Goal: Task Accomplishment & Management: Complete application form

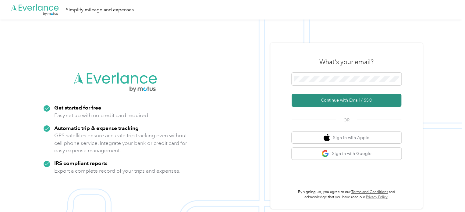
click at [343, 100] on button "Continue with Email / SSO" at bounding box center [346, 100] width 110 height 13
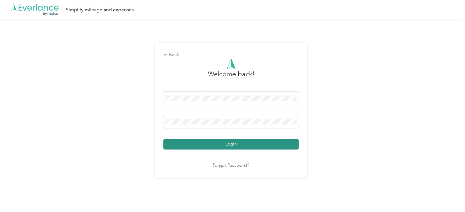
click at [255, 142] on button "Login" at bounding box center [230, 144] width 135 height 11
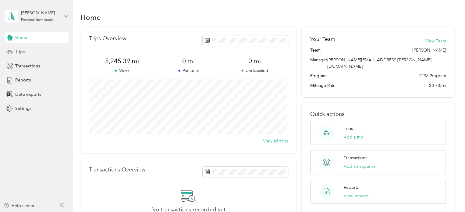
click at [34, 52] on div "Trips" at bounding box center [37, 51] width 64 height 11
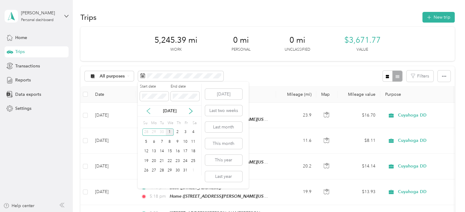
click at [149, 112] on icon at bounding box center [148, 111] width 6 height 6
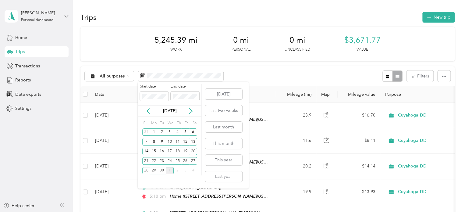
click at [174, 110] on p "[DATE]" at bounding box center [170, 110] width 26 height 6
click at [218, 129] on button "Last month" at bounding box center [223, 126] width 37 height 11
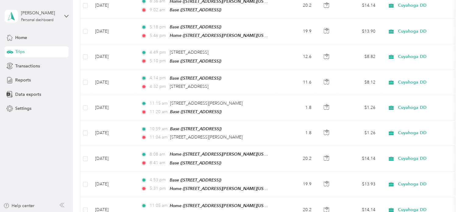
scroll to position [625, 0]
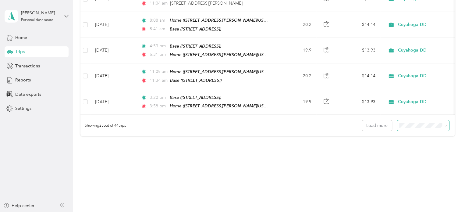
click at [408, 121] on span at bounding box center [423, 125] width 52 height 11
click at [414, 149] on div "100 per load" at bounding box center [421, 148] width 44 height 6
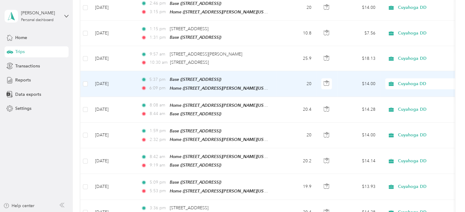
scroll to position [765, 0]
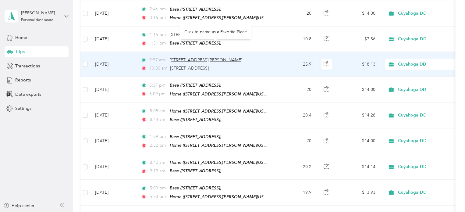
click at [218, 57] on span "[STREET_ADDRESS][PERSON_NAME]" at bounding box center [206, 59] width 72 height 5
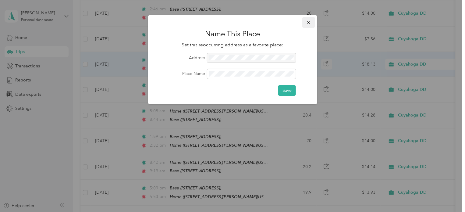
click at [310, 25] on button "button" at bounding box center [308, 22] width 13 height 11
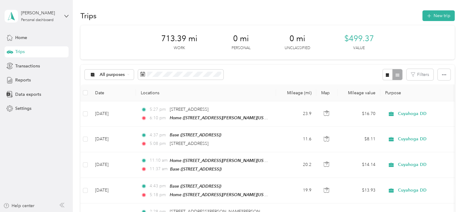
scroll to position [0, 0]
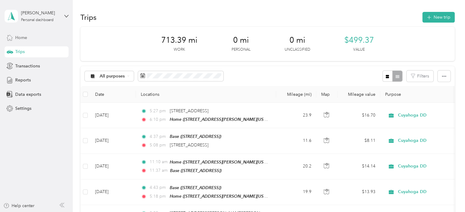
click at [26, 34] on div "Home" at bounding box center [37, 37] width 64 height 11
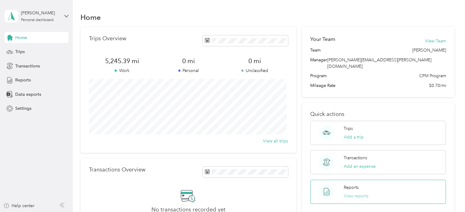
click at [352, 192] on button "View reports" at bounding box center [355, 195] width 25 height 6
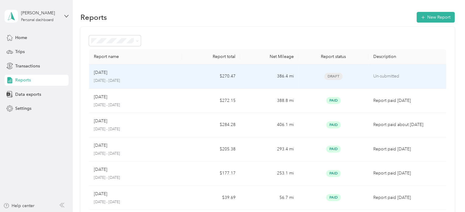
click at [378, 75] on p "Un-submitted" at bounding box center [407, 76] width 68 height 7
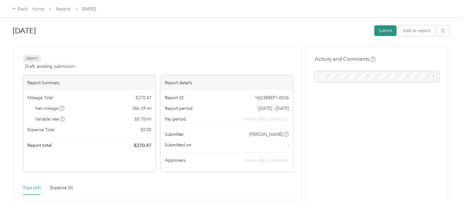
click at [385, 31] on button "Submit" at bounding box center [385, 30] width 22 height 11
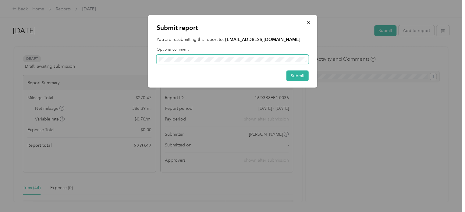
click at [227, 54] on span at bounding box center [232, 59] width 152 height 10
click at [299, 77] on button "Submit" at bounding box center [297, 75] width 22 height 11
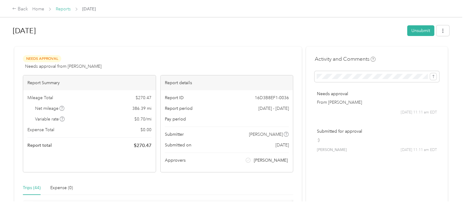
click at [62, 8] on link "Reports" at bounding box center [63, 8] width 15 height 5
